Goal: Complete application form

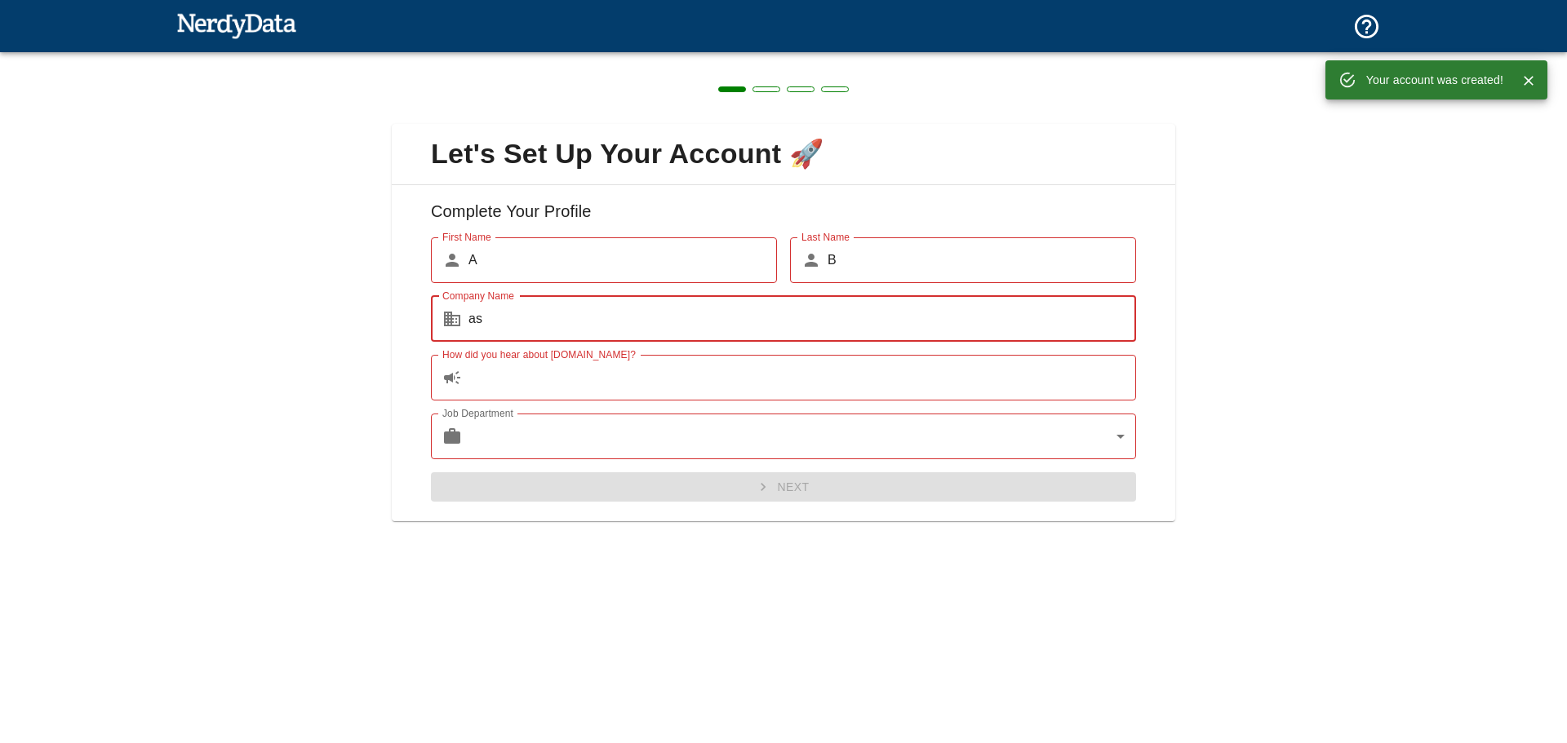
type input "a"
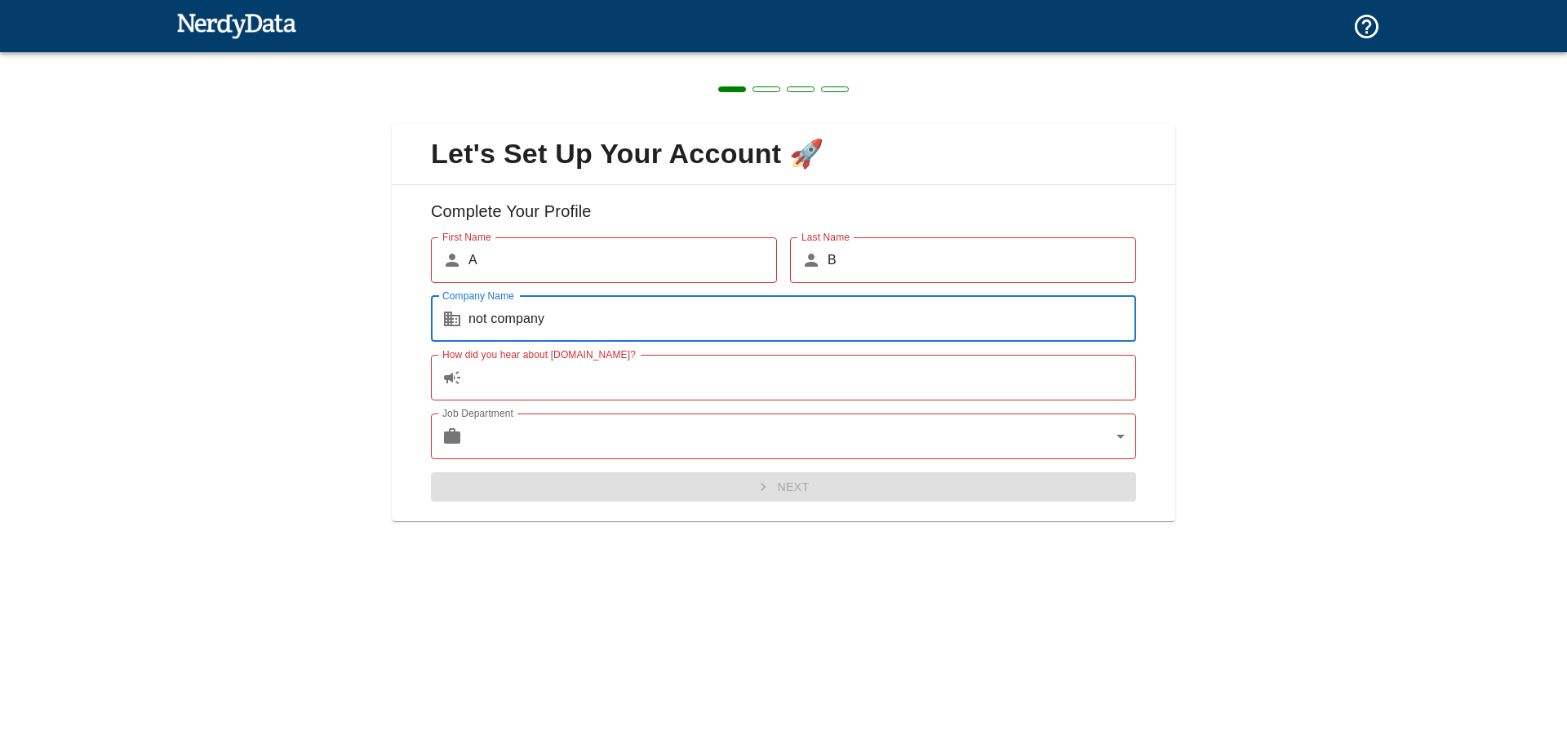
type input "not company"
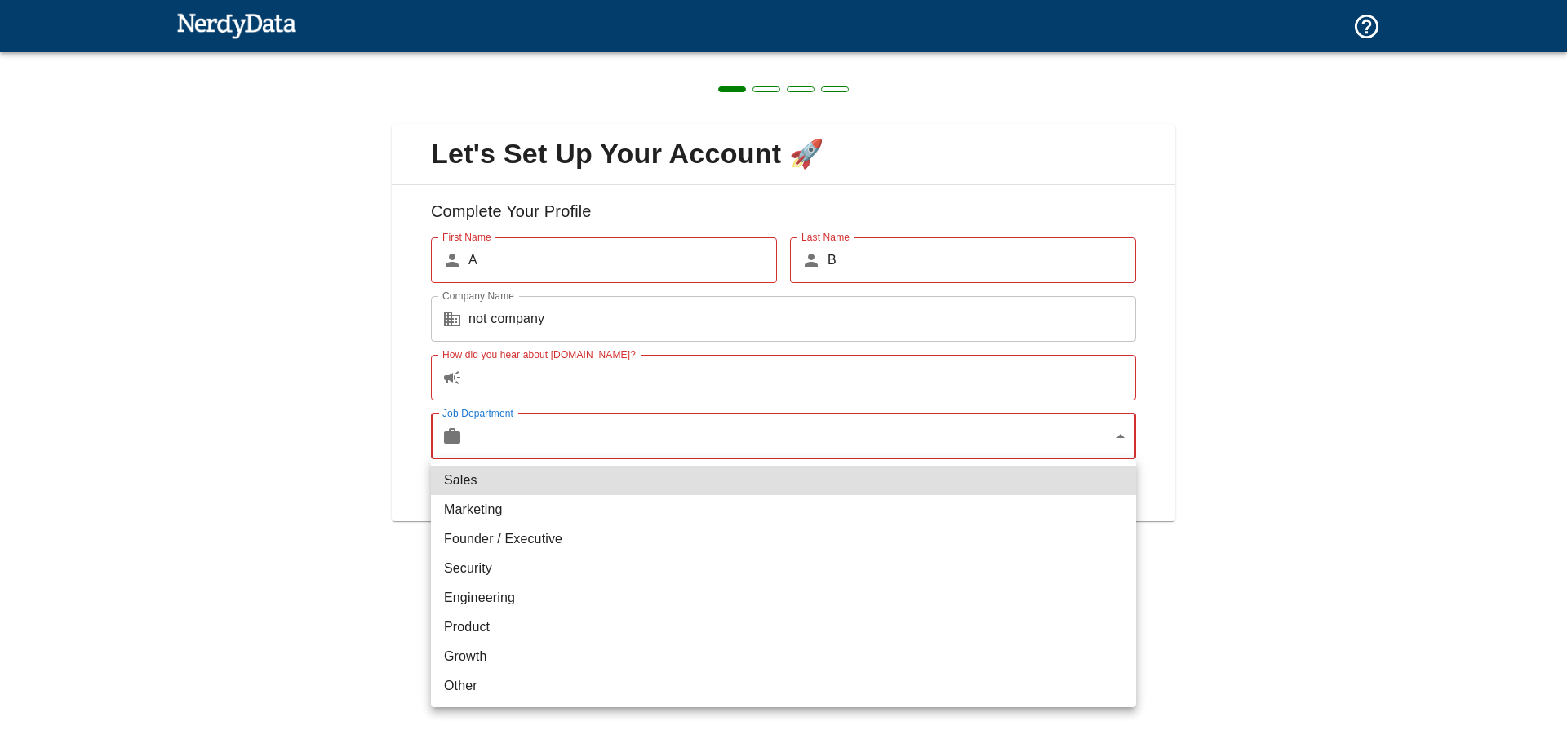
click at [641, 57] on body "Technologies Domains Pricing Products Create a Report Create a list of websites…" at bounding box center [783, 28] width 1567 height 57
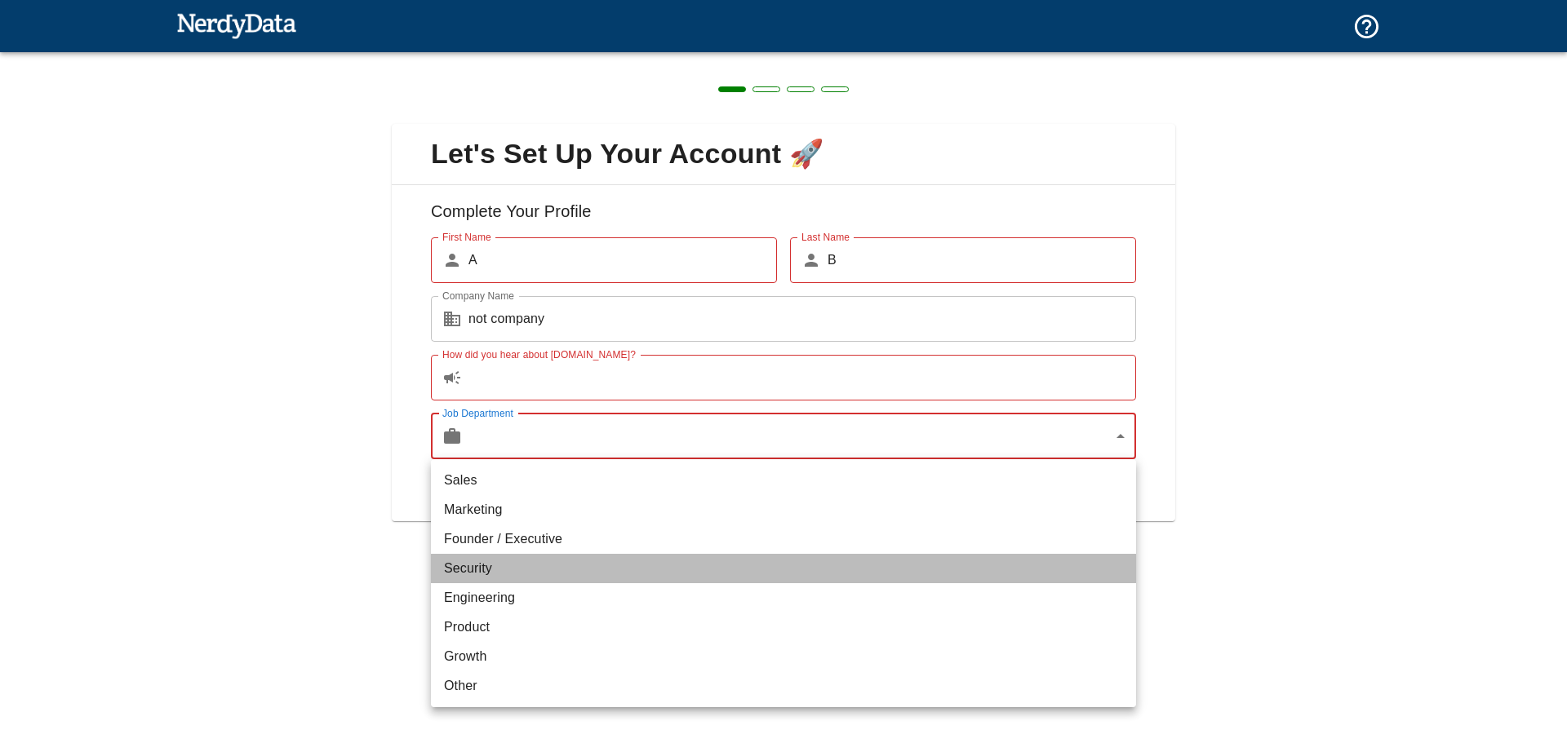
click at [570, 570] on li "Security" at bounding box center [783, 568] width 705 height 29
type input "security"
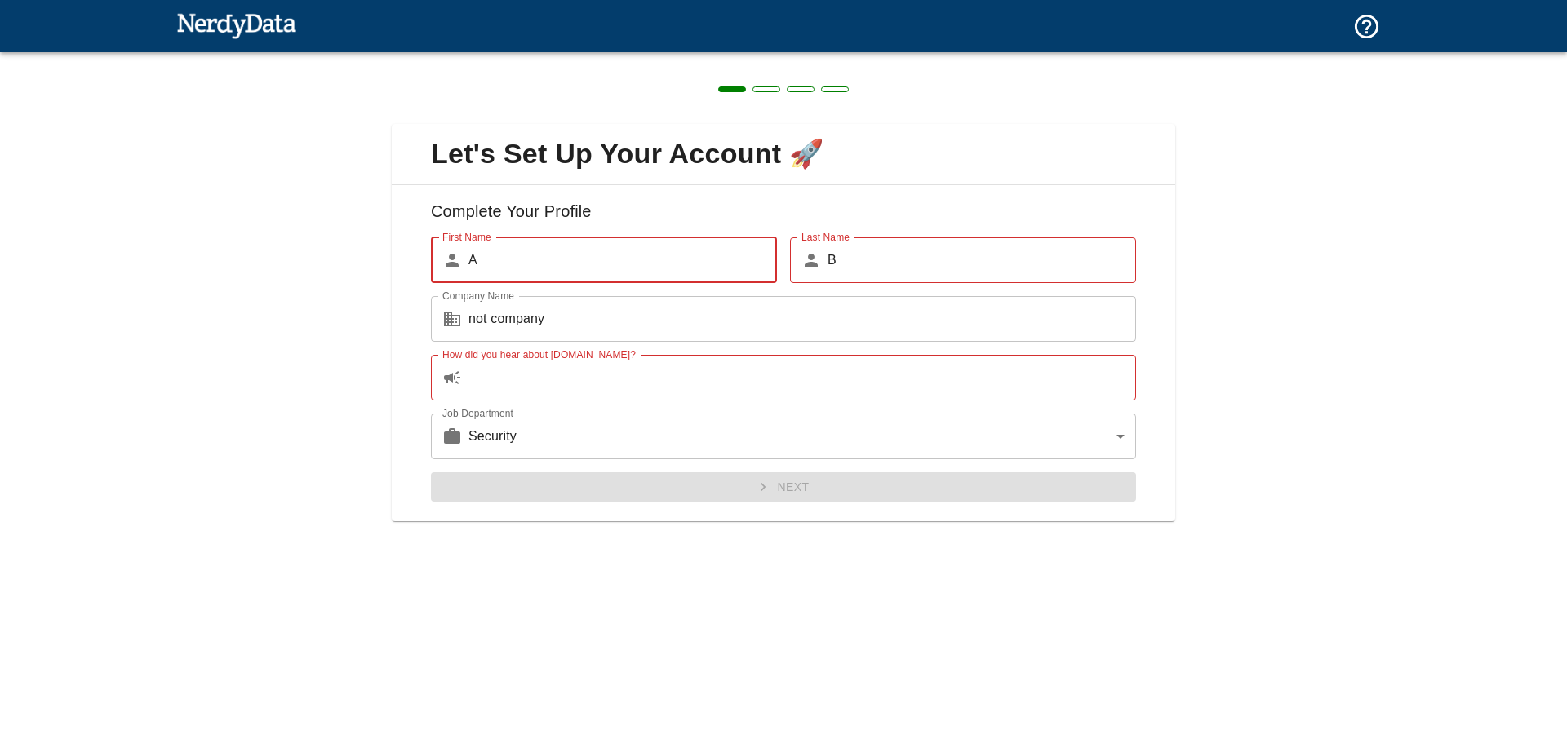
click at [590, 246] on input "A" at bounding box center [622, 260] width 308 height 46
type input "[PERSON_NAME]"
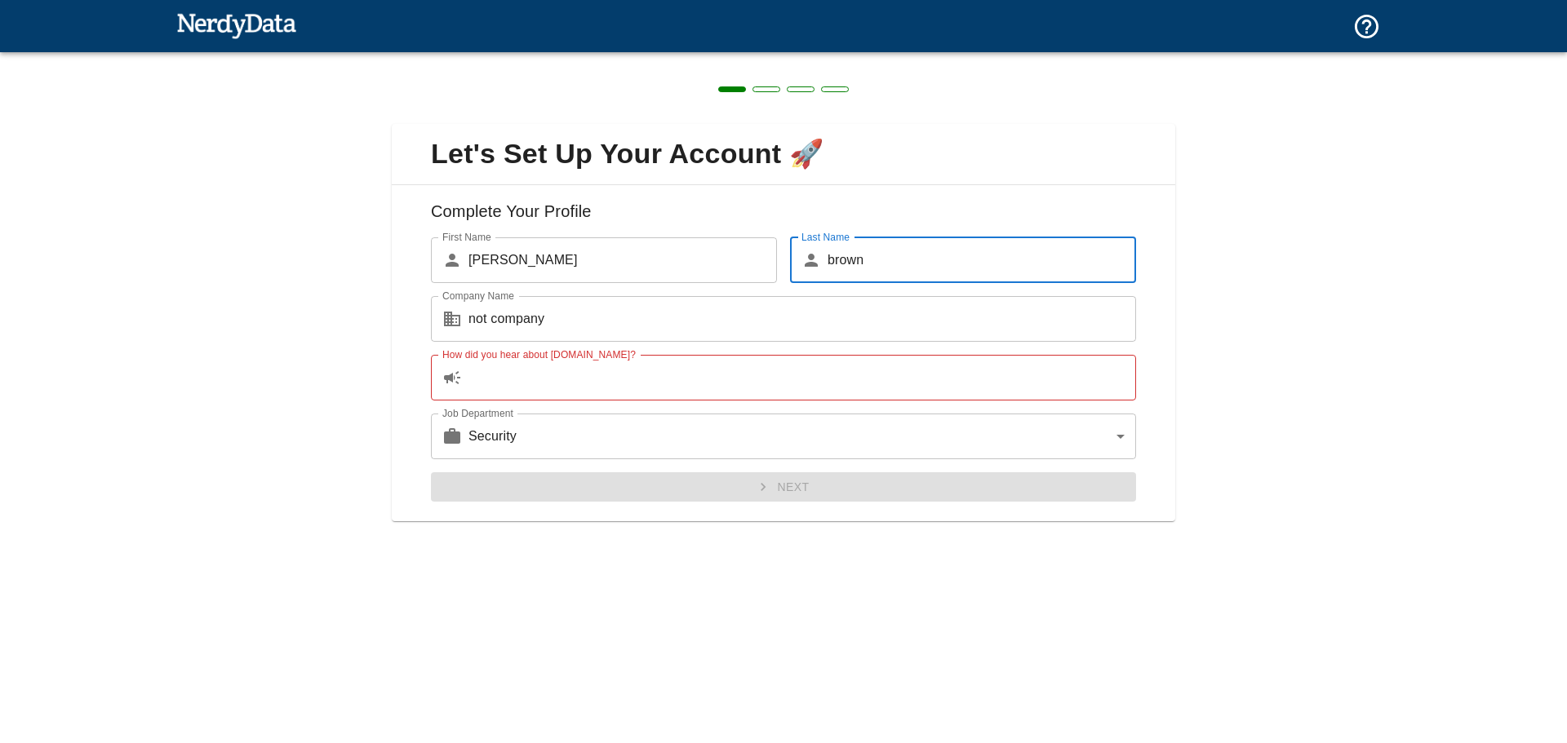
type input "brown"
drag, startPoint x: 607, startPoint y: 409, endPoint x: 600, endPoint y: 382, distance: 27.9
click at [601, 397] on div "First Name ​ [PERSON_NAME] First Name Last Name ​ [PERSON_NAME] Last Name Compa…" at bounding box center [777, 363] width 718 height 278
click at [600, 382] on input "How did you hear about [DOMAIN_NAME]?" at bounding box center [802, 378] width 668 height 46
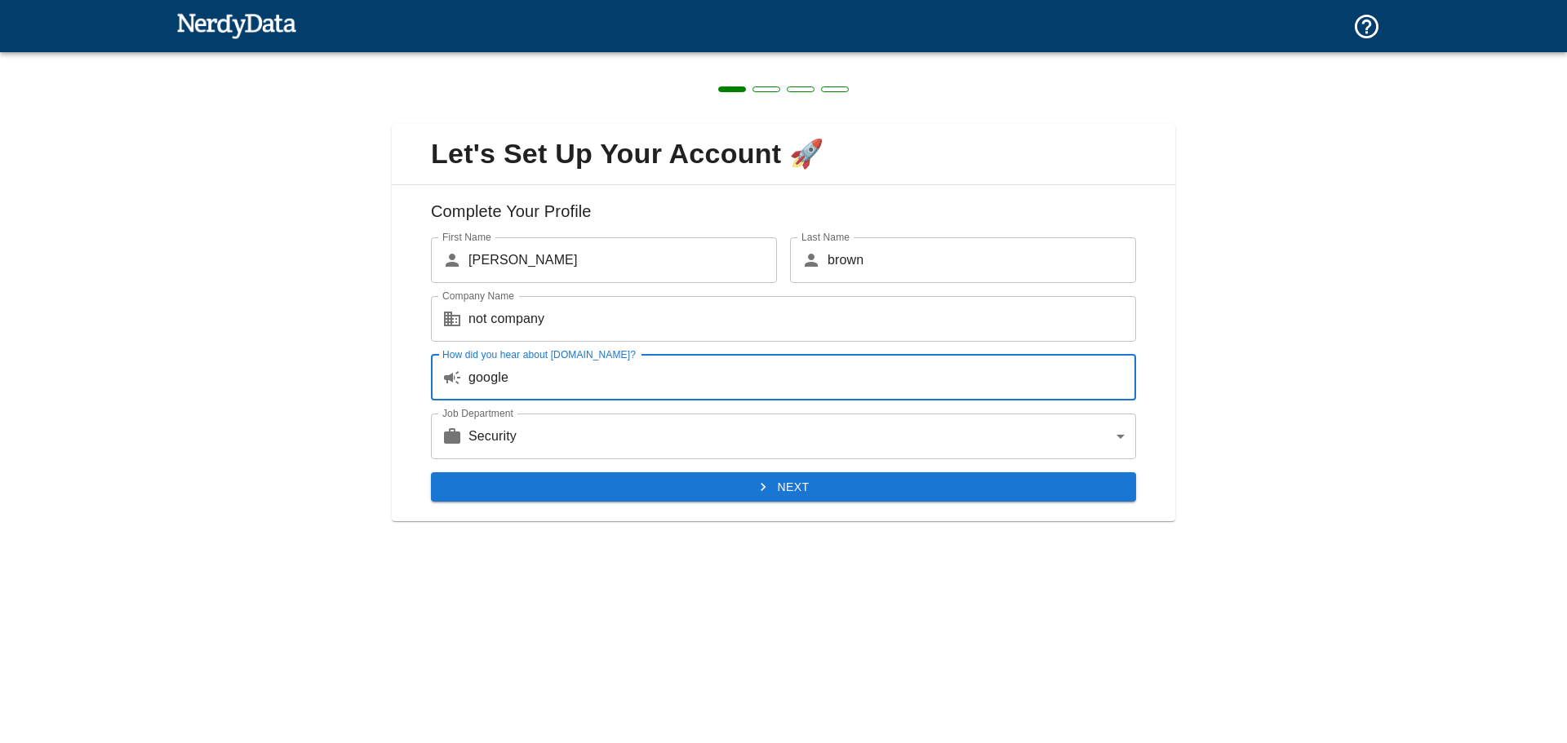
type input "google"
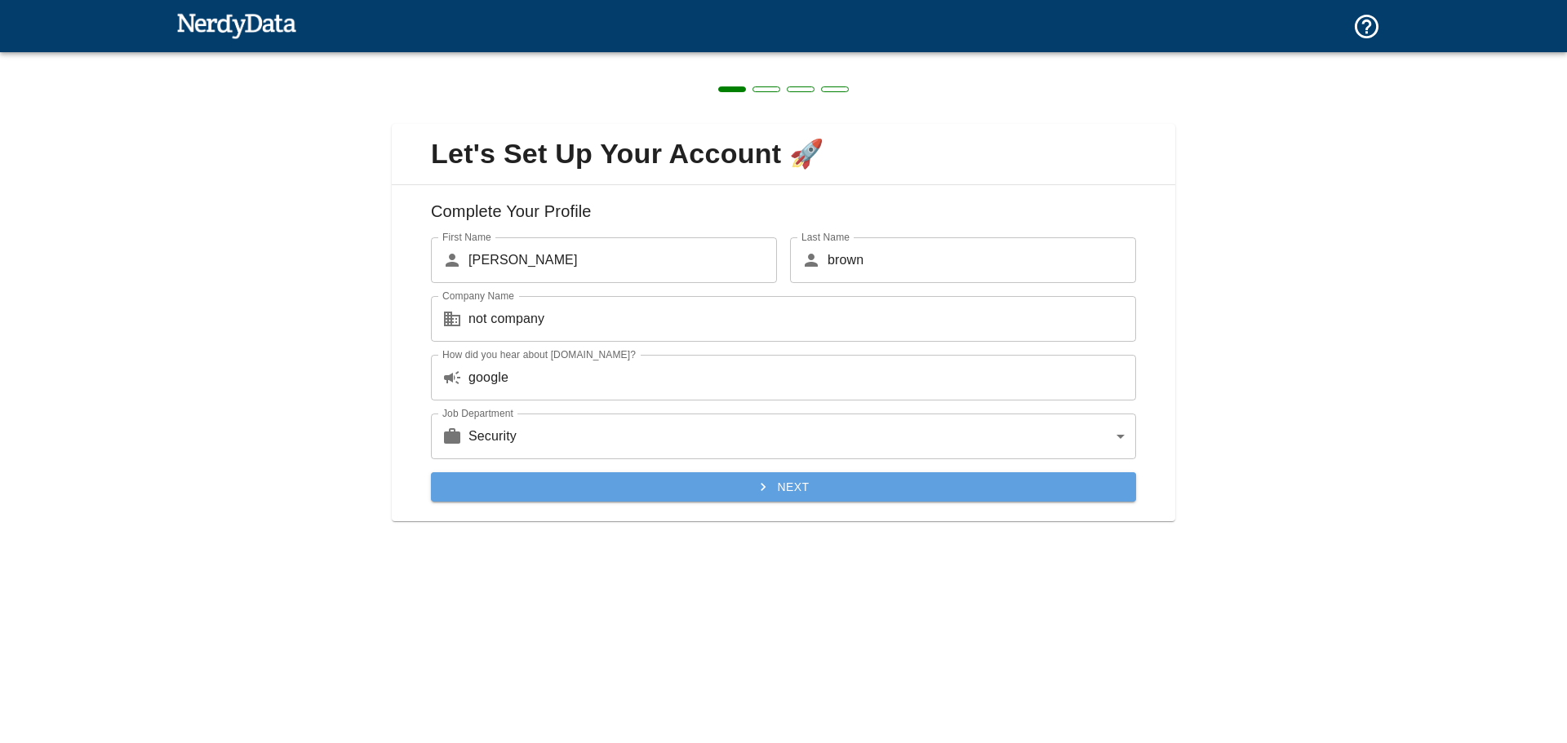
click at [757, 481] on icon "submit" at bounding box center [763, 487] width 16 height 16
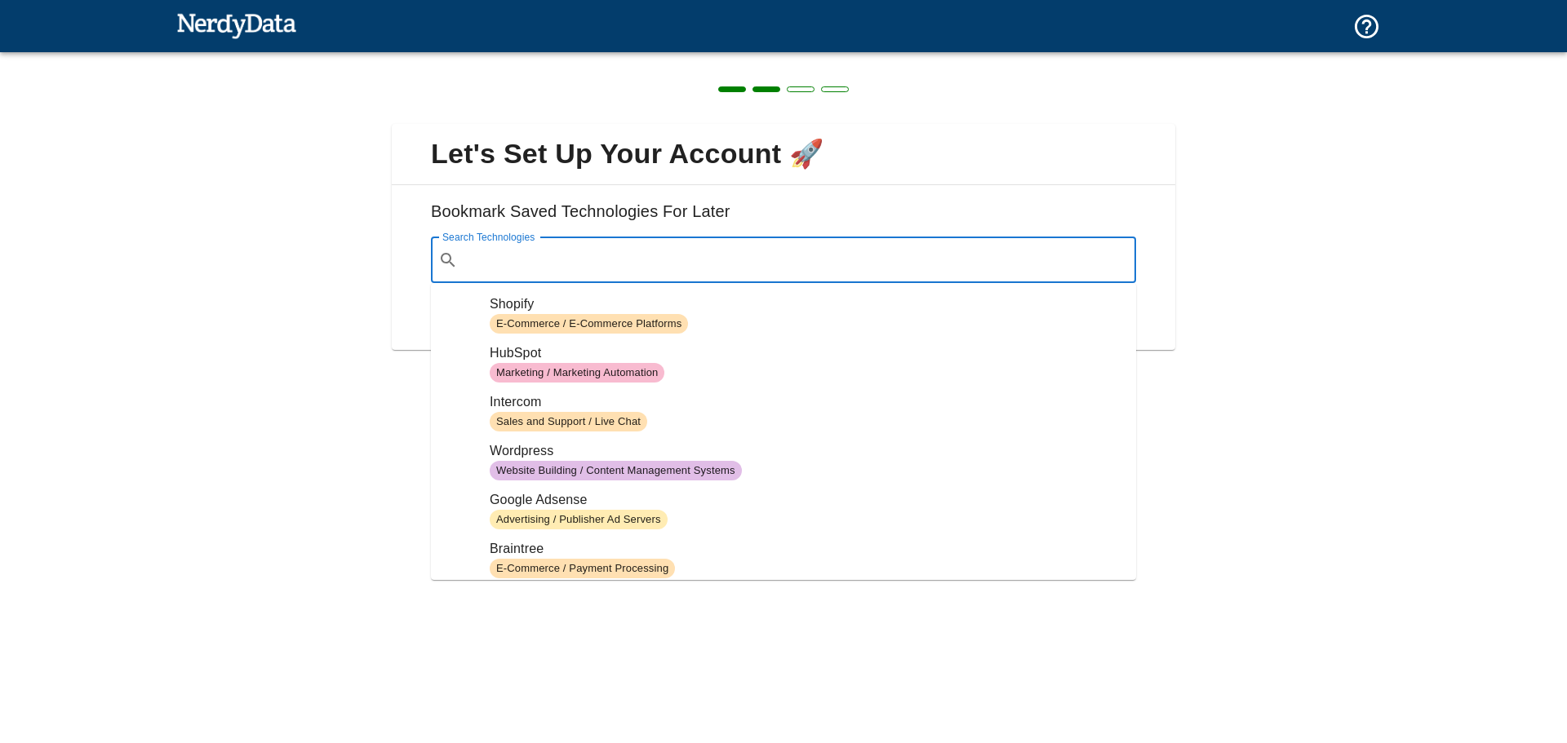
click at [754, 268] on input "Search Technologies" at bounding box center [796, 260] width 664 height 31
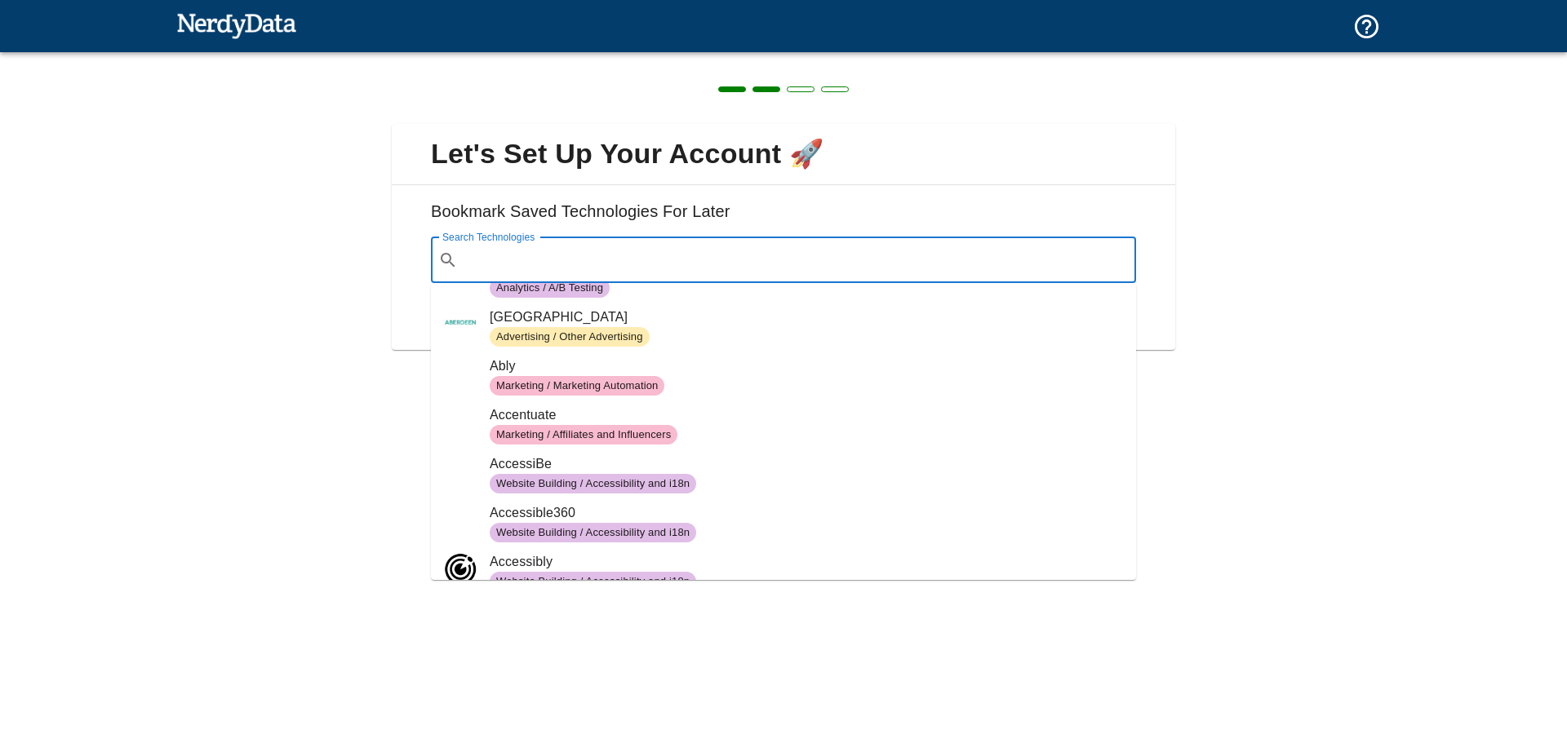
scroll to position [979, 0]
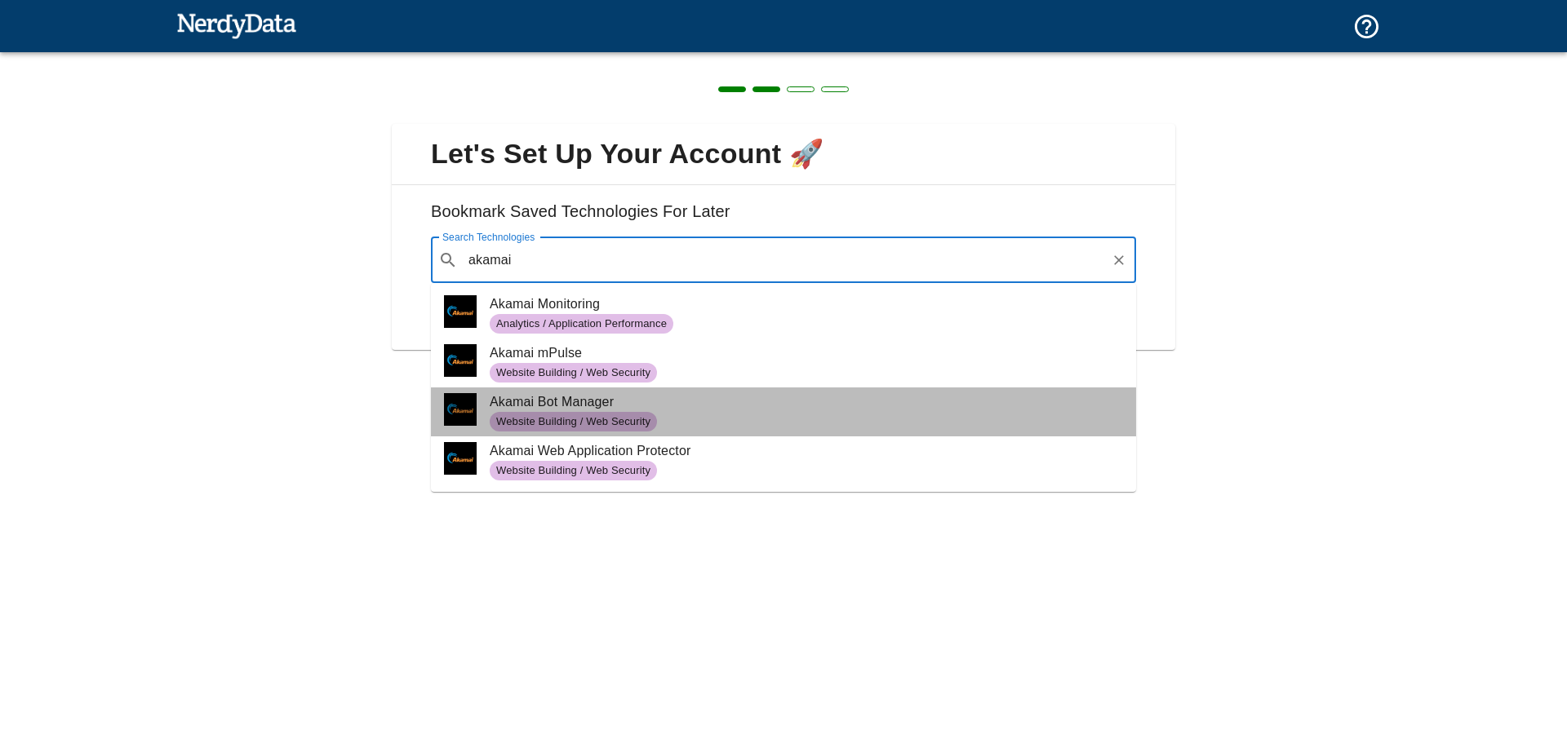
click at [717, 402] on span "Akamai Bot Manager" at bounding box center [806, 403] width 633 height 20
type input "akamai"
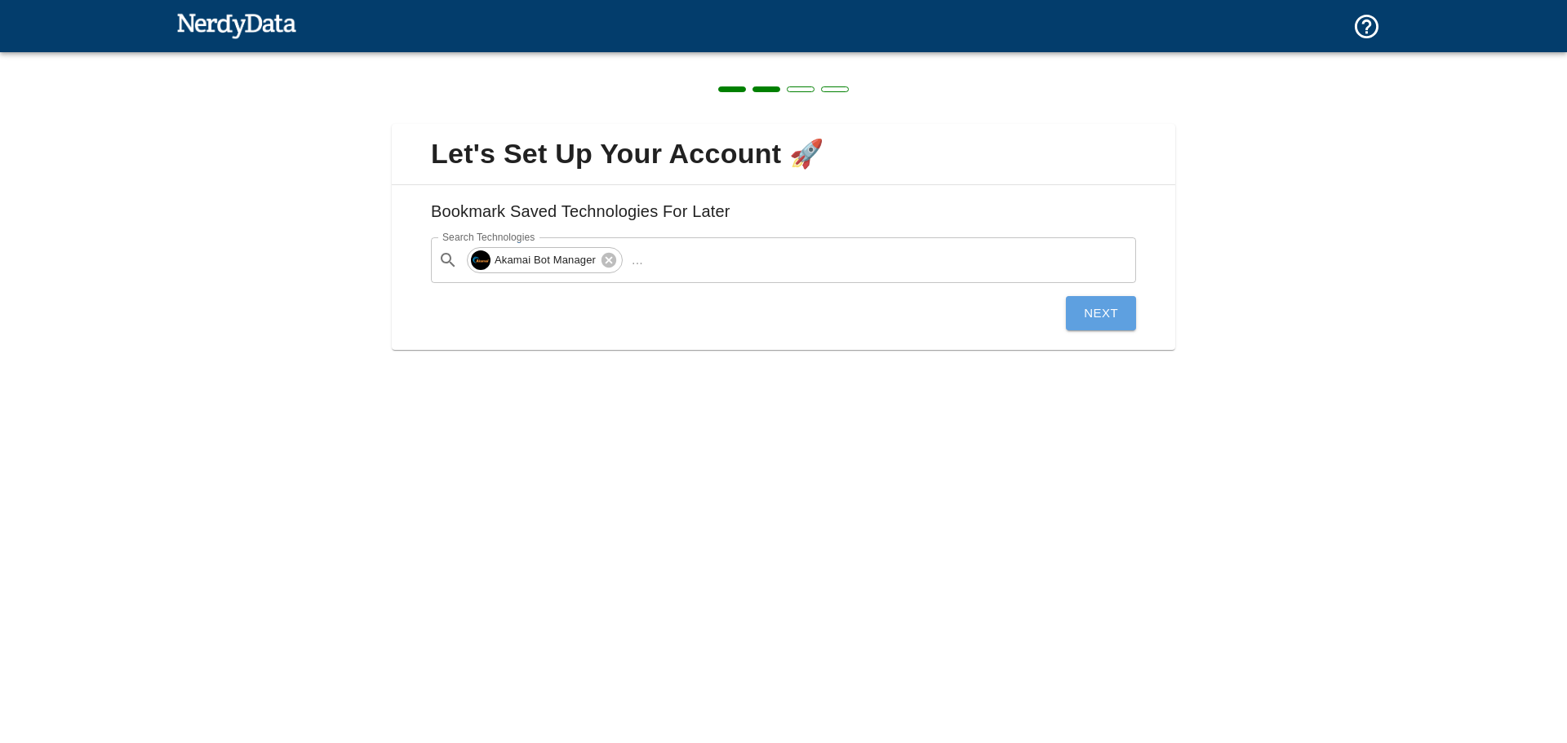
click at [1098, 315] on button "Next" at bounding box center [1101, 313] width 70 height 34
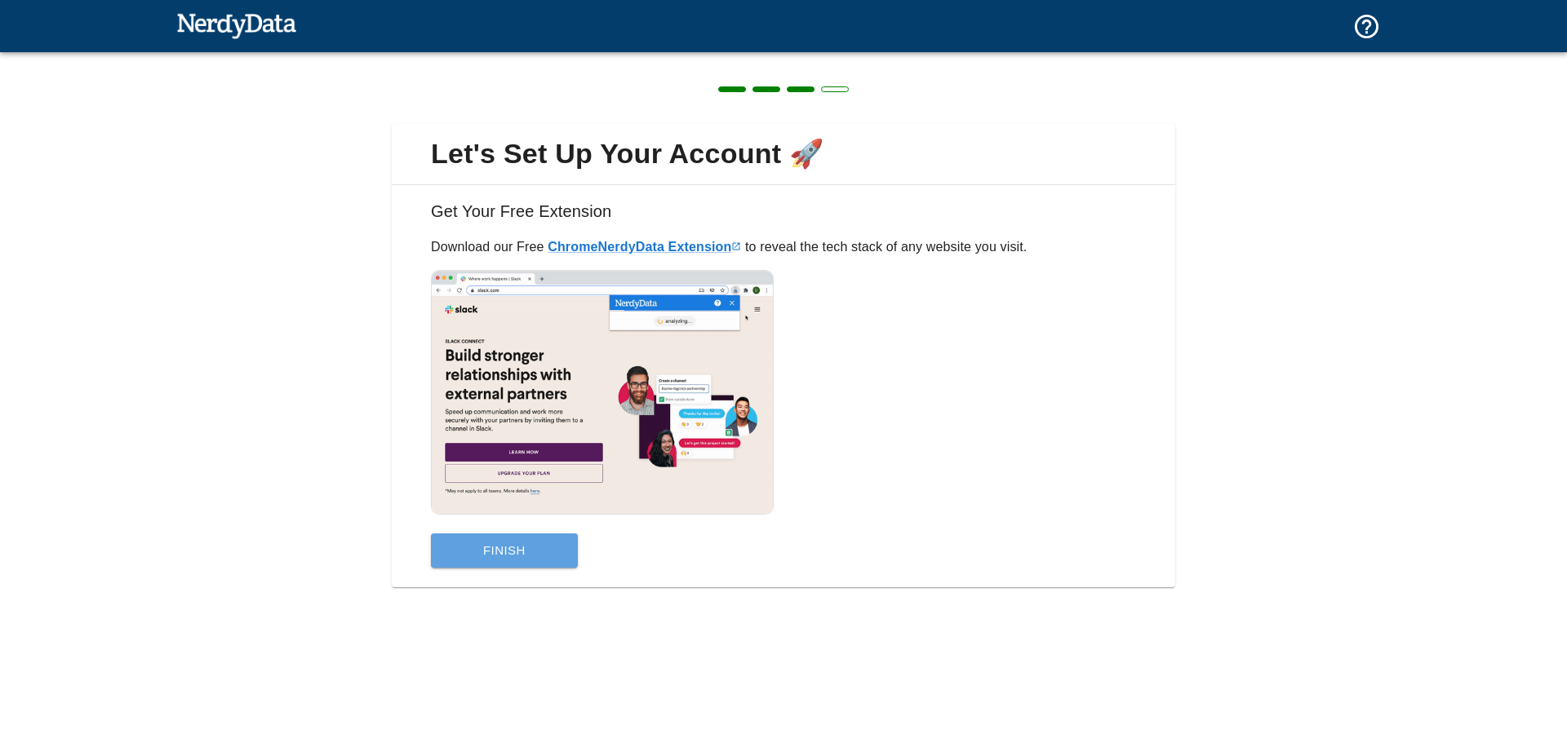
click at [566, 546] on button "Finish" at bounding box center [504, 551] width 147 height 34
